Goal: Transaction & Acquisition: Purchase product/service

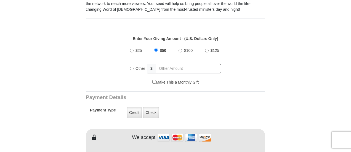
scroll to position [216, 0]
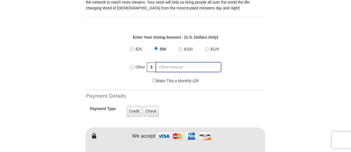
radio input "true"
drag, startPoint x: 162, startPoint y: 62, endPoint x: 289, endPoint y: 47, distance: 128.0
click at [161, 62] on input "text" at bounding box center [189, 67] width 65 height 10
type input "10"
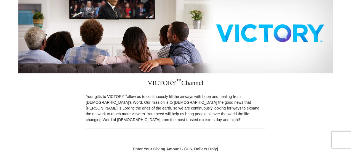
scroll to position [218, 0]
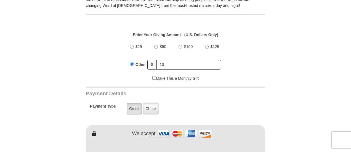
click at [133, 103] on label "Credit" at bounding box center [134, 108] width 15 height 11
click at [0, 0] on input "Credit" at bounding box center [0, 0] width 0 height 0
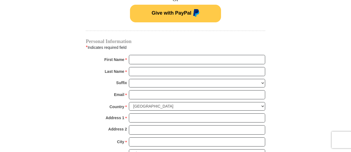
scroll to position [413, 0]
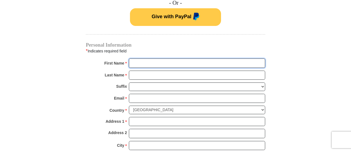
click at [146, 59] on input "First Name *" at bounding box center [197, 63] width 136 height 9
type input "[PERSON_NAME]"
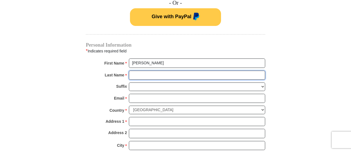
click at [134, 71] on input "Last Name *" at bounding box center [197, 75] width 136 height 9
type input "[PERSON_NAME]"
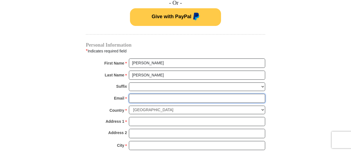
click at [136, 94] on input "Email *" at bounding box center [197, 98] width 136 height 9
type input "[EMAIL_ADDRESS][DOMAIN_NAME]"
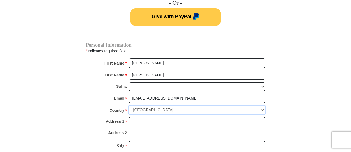
select select "CA"
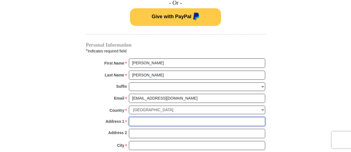
type input "[STREET_ADDRESS] BACK DOOR"
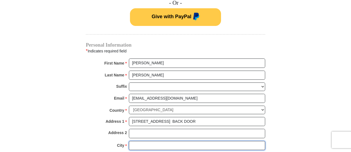
type input "[GEOGRAPHIC_DATA]"
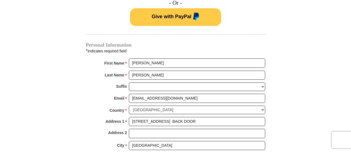
type input "N6J 1B1"
type input "5198730497"
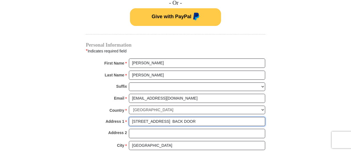
click at [208, 117] on input "[STREET_ADDRESS] BACK DOOR" at bounding box center [197, 121] width 136 height 9
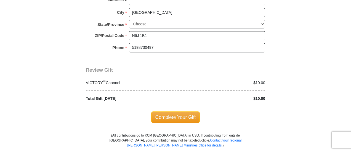
type input "[STREET_ADDRESS]"
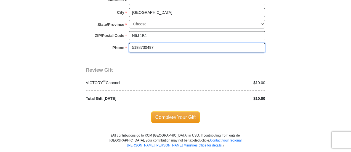
click at [154, 43] on input "5198730497" at bounding box center [197, 47] width 136 height 9
type input "5192001085"
click at [213, 43] on input "5192001085" at bounding box center [197, 47] width 136 height 9
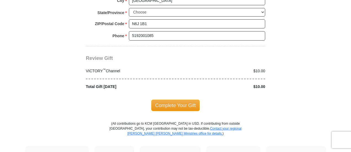
scroll to position [547, 0]
